Goal: Find specific page/section: Find specific page/section

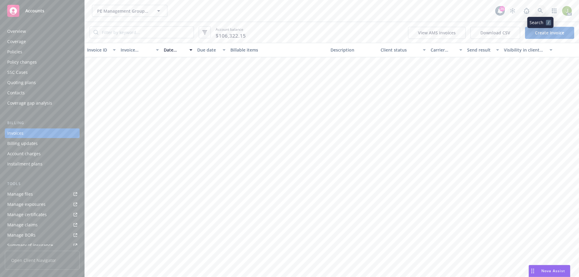
scroll to position [603, 0]
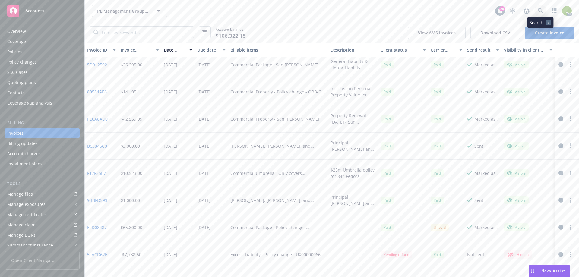
click at [544, 11] on link at bounding box center [541, 11] width 12 height 12
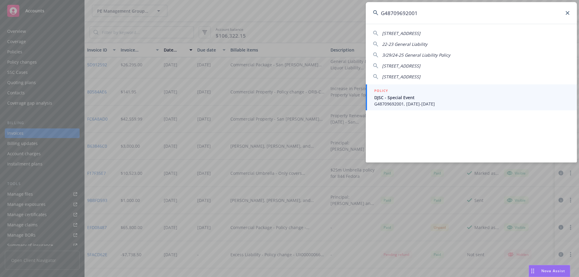
type input "G48709692001"
click at [412, 95] on span "DJSC - Special Event" at bounding box center [471, 97] width 195 height 6
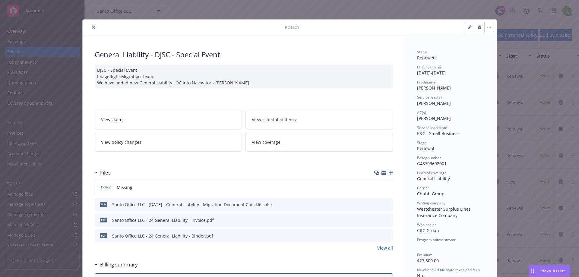
click at [385, 220] on icon "preview file" at bounding box center [387, 220] width 5 height 4
click at [92, 26] on icon "close" at bounding box center [94, 27] width 4 height 4
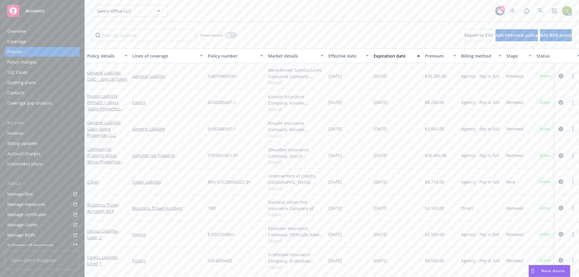
click at [26, 131] on div "Invoices" at bounding box center [42, 133] width 70 height 10
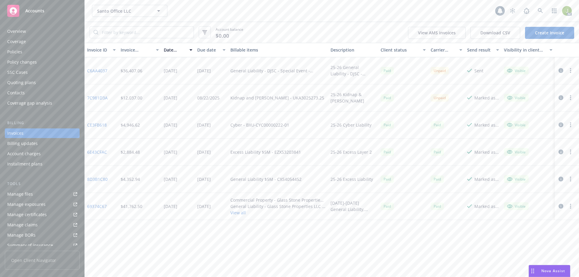
click at [98, 71] on link "C6AA4037" at bounding box center [97, 71] width 20 height 6
